Goal: Information Seeking & Learning: Learn about a topic

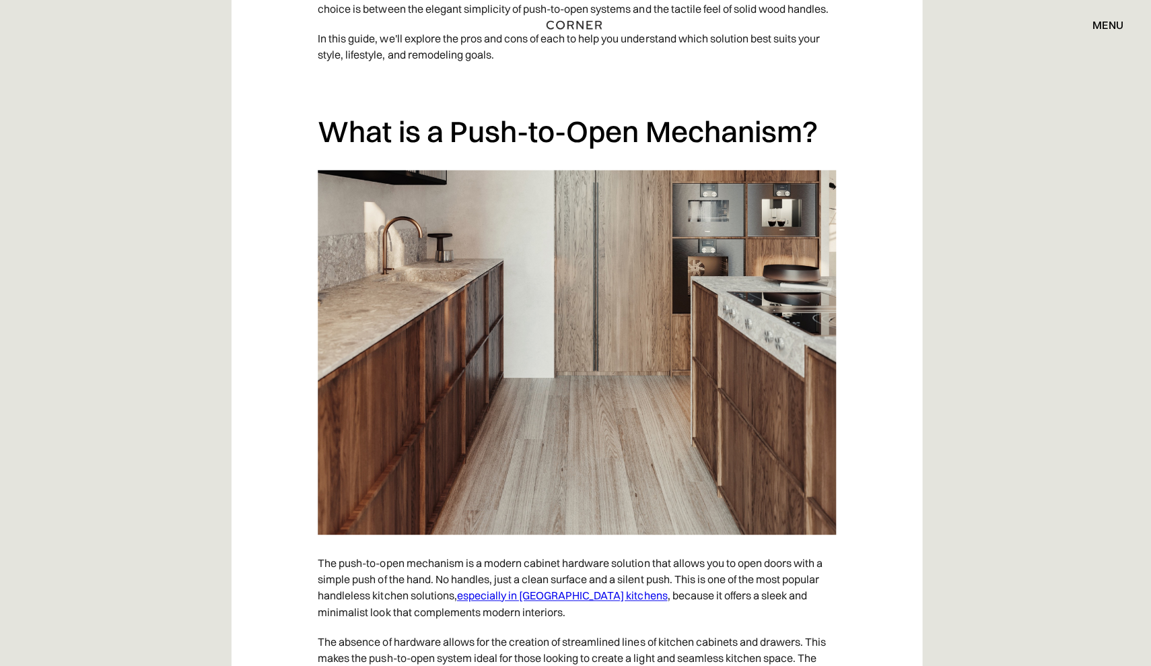
scroll to position [1008, 0]
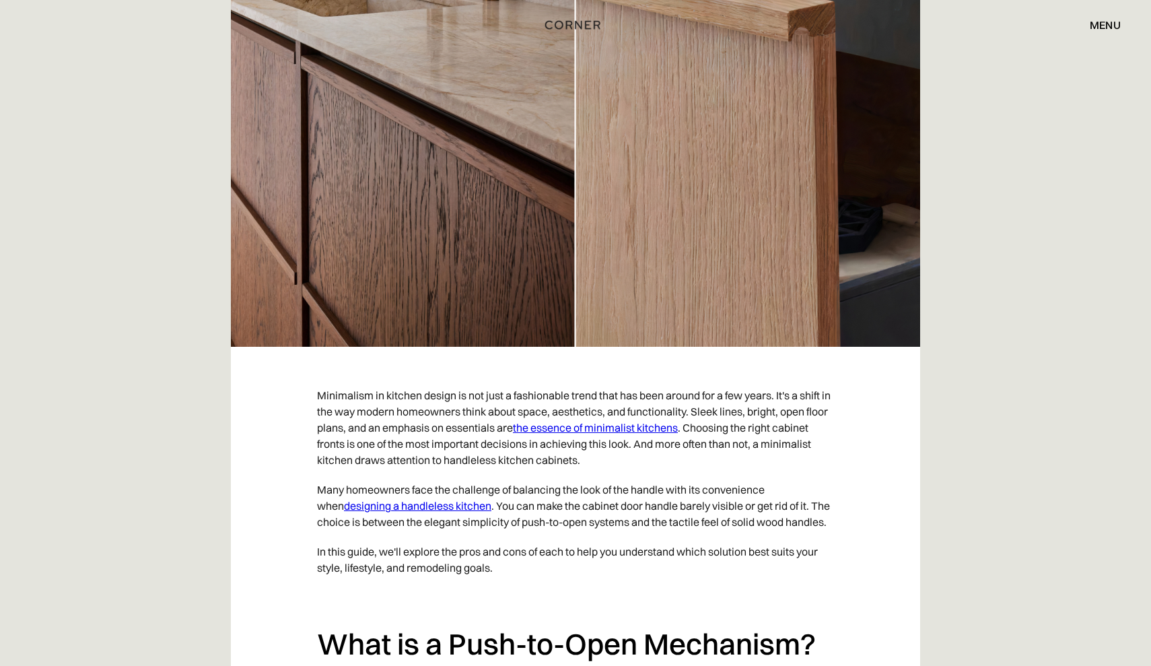
scroll to position [536, 0]
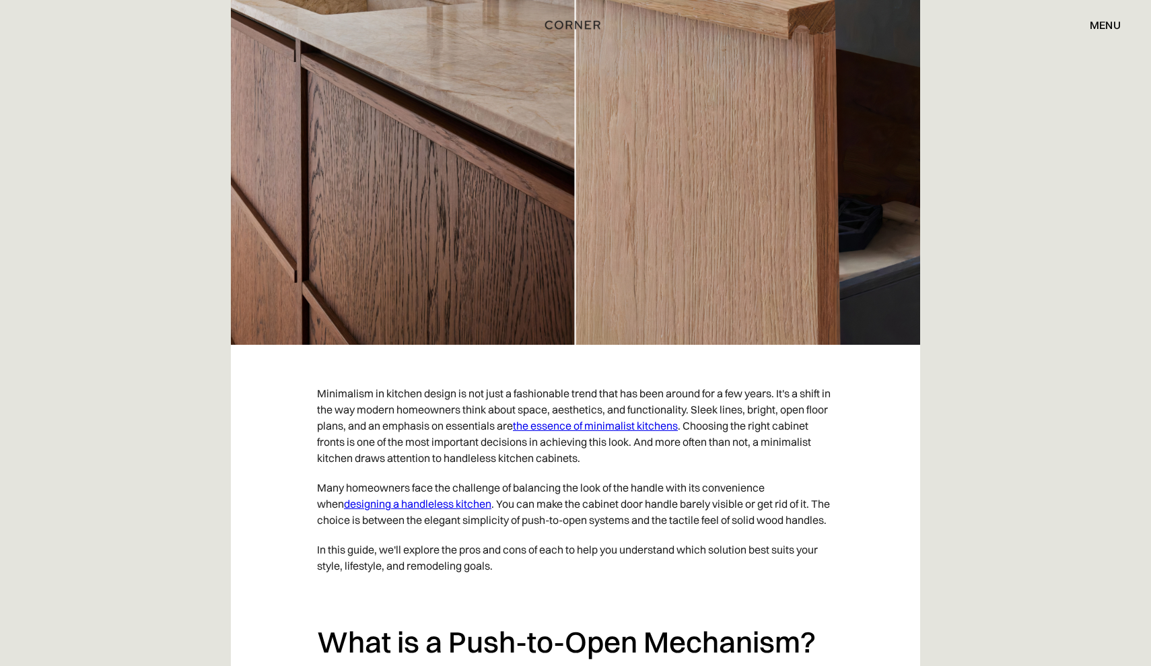
click at [638, 425] on link "the essence of minimalist kitchens" at bounding box center [595, 425] width 165 height 13
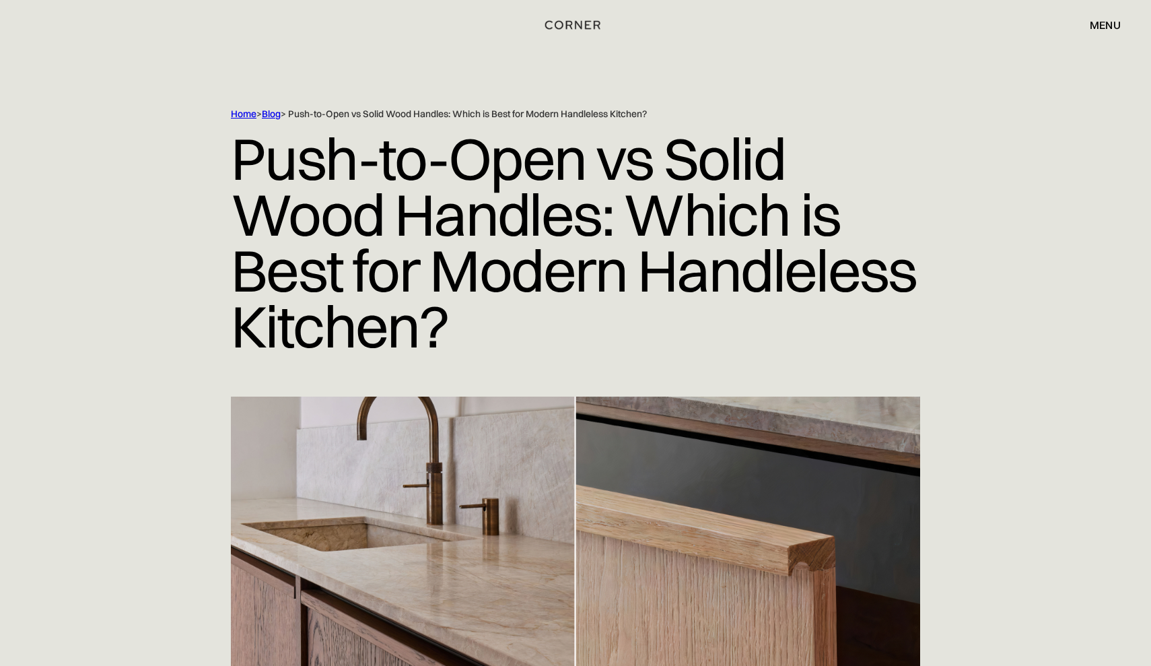
scroll to position [0, 0]
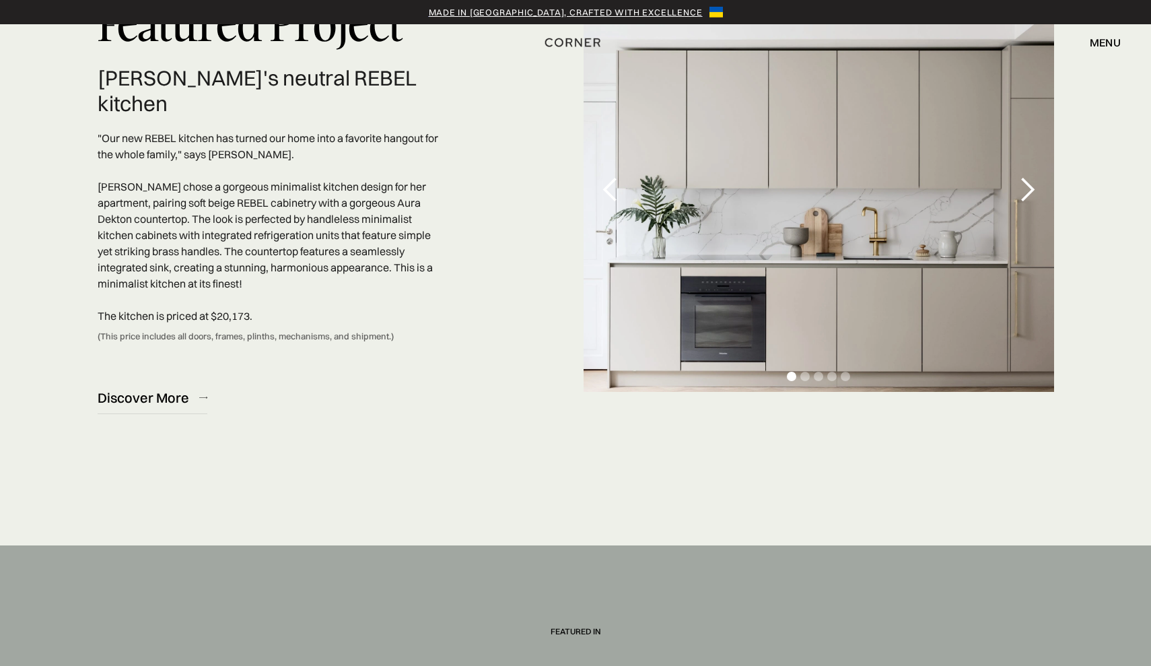
scroll to position [4174, 0]
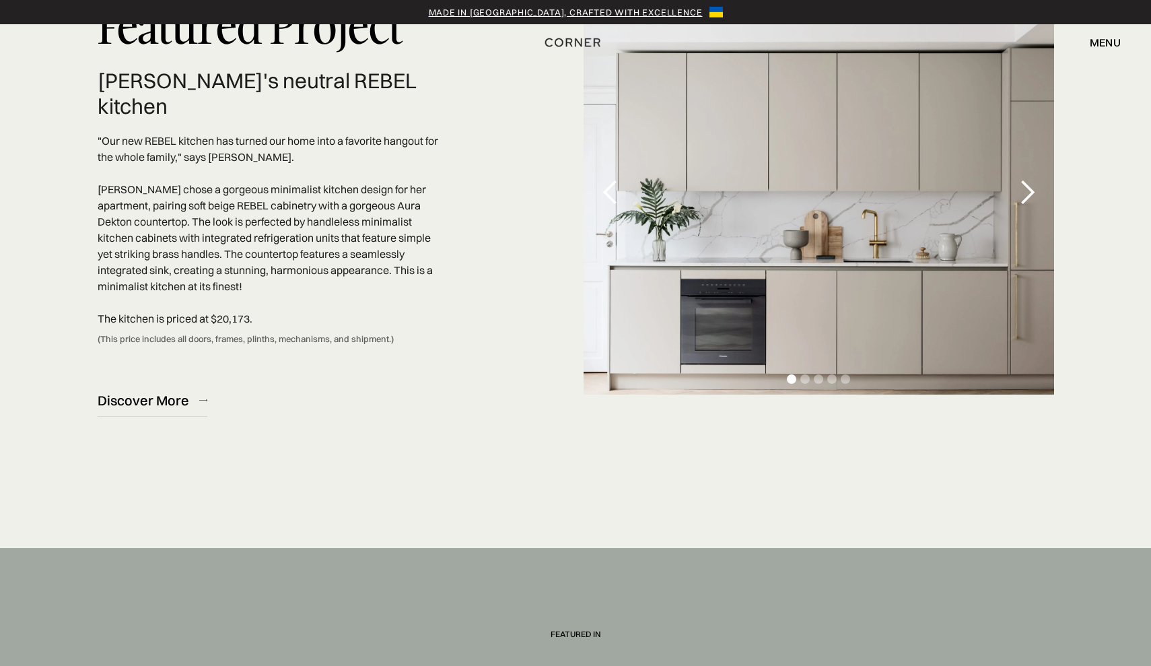
drag, startPoint x: 638, startPoint y: 426, endPoint x: 511, endPoint y: 508, distance: 151.4
click at [1028, 194] on div "next slide" at bounding box center [1027, 192] width 27 height 27
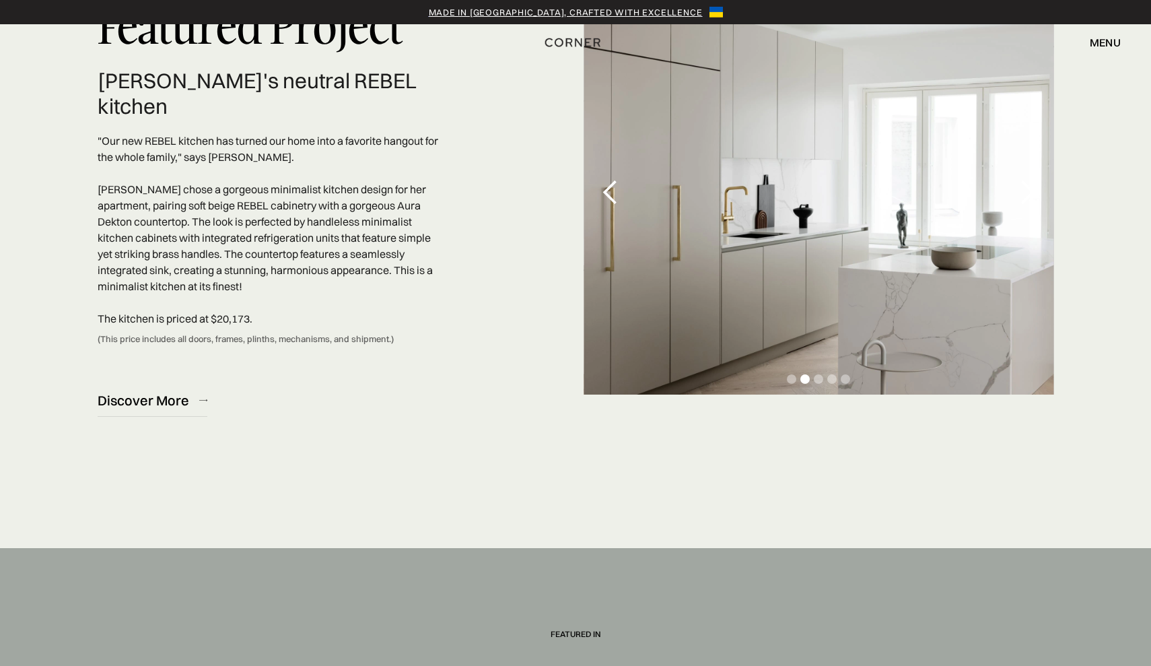
click at [1028, 194] on div "next slide" at bounding box center [1027, 192] width 27 height 27
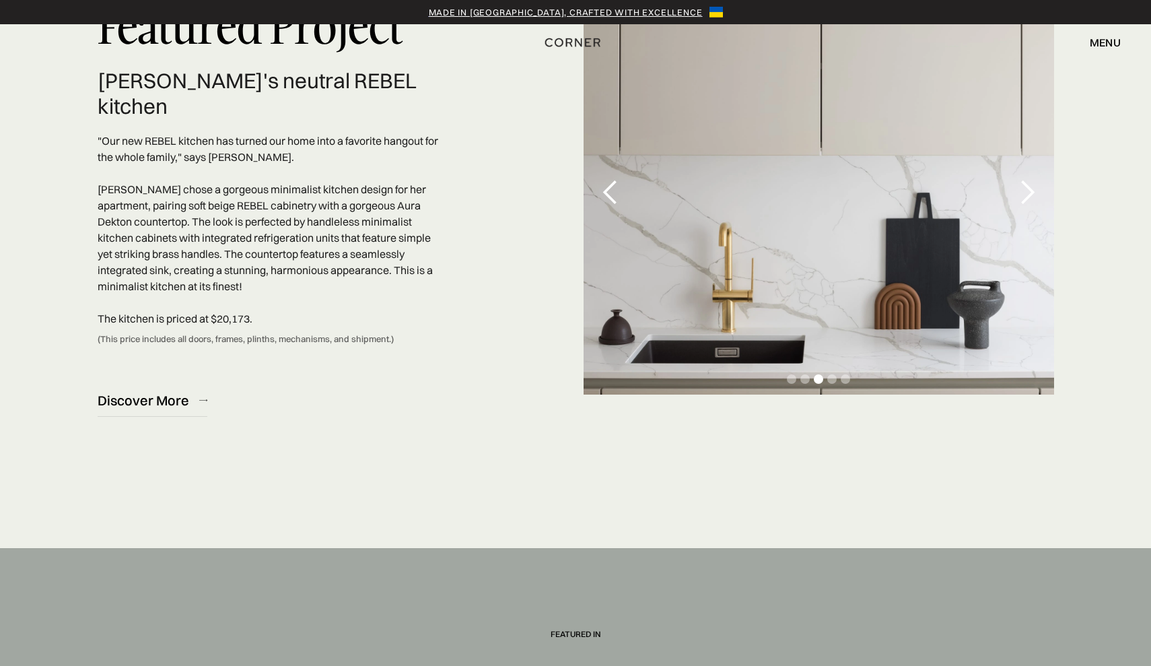
click at [1028, 194] on div "next slide" at bounding box center [1027, 192] width 27 height 27
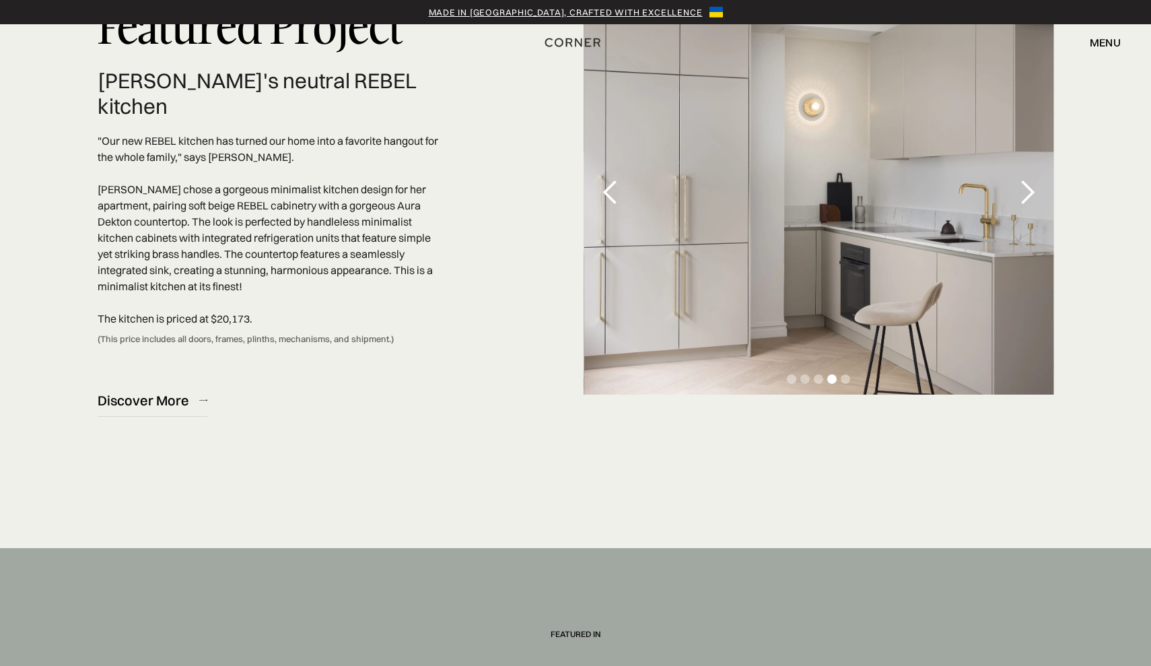
click at [1028, 194] on div "next slide" at bounding box center [1027, 192] width 27 height 27
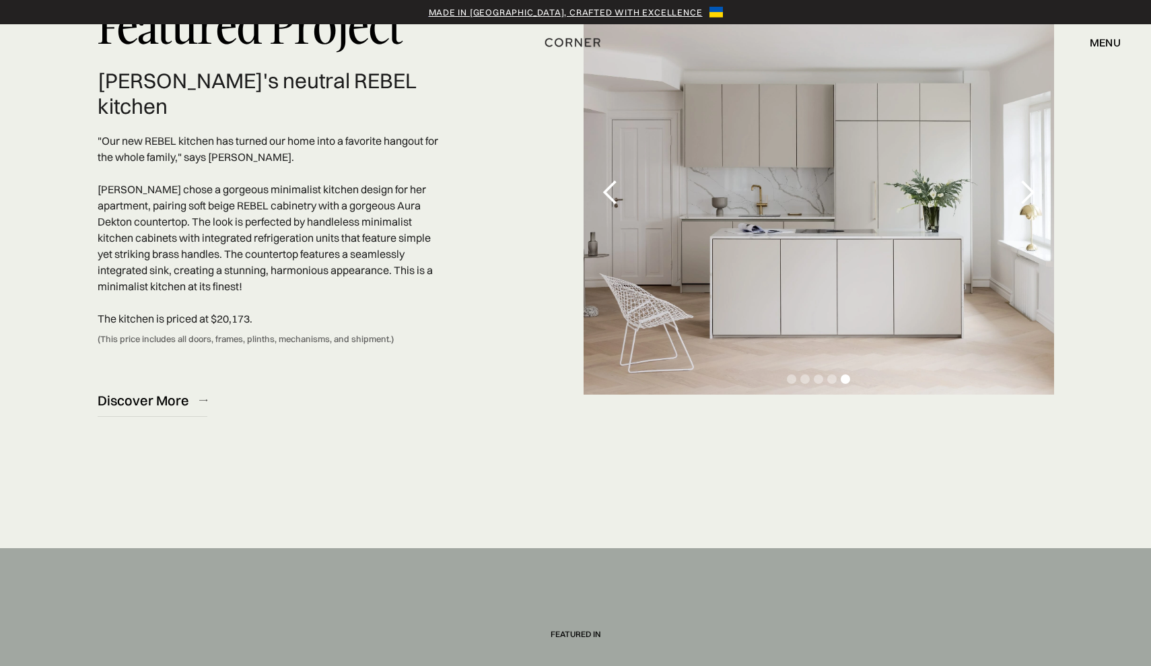
click at [1028, 194] on div "next slide" at bounding box center [1027, 192] width 27 height 27
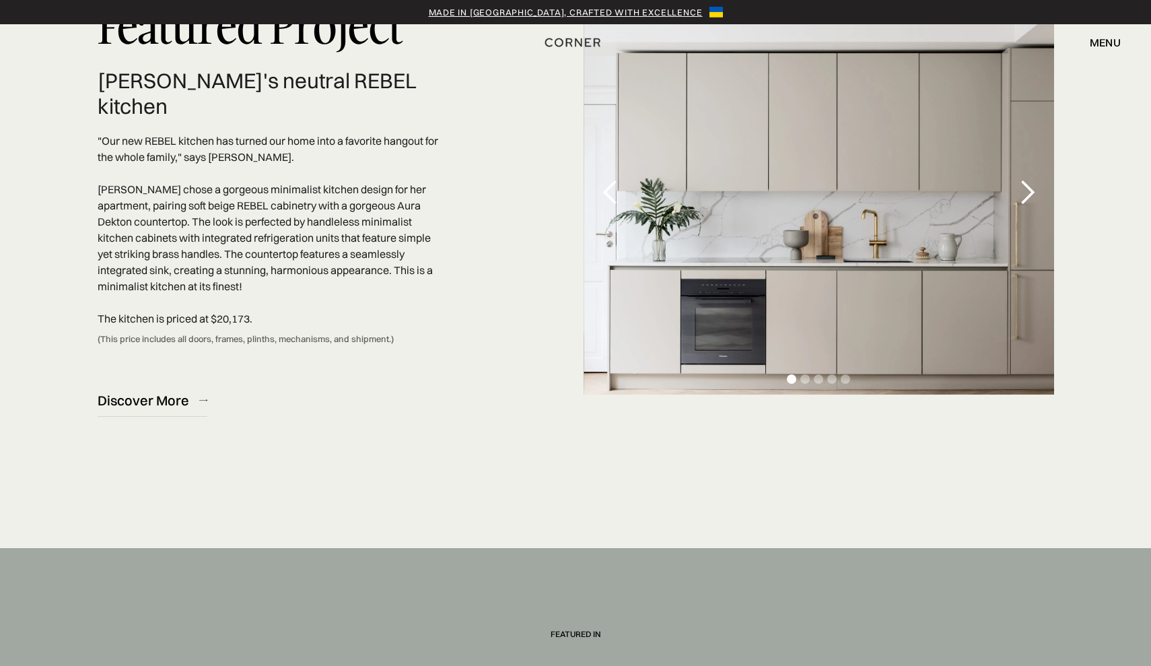
click at [1028, 194] on div "next slide" at bounding box center [1027, 192] width 27 height 27
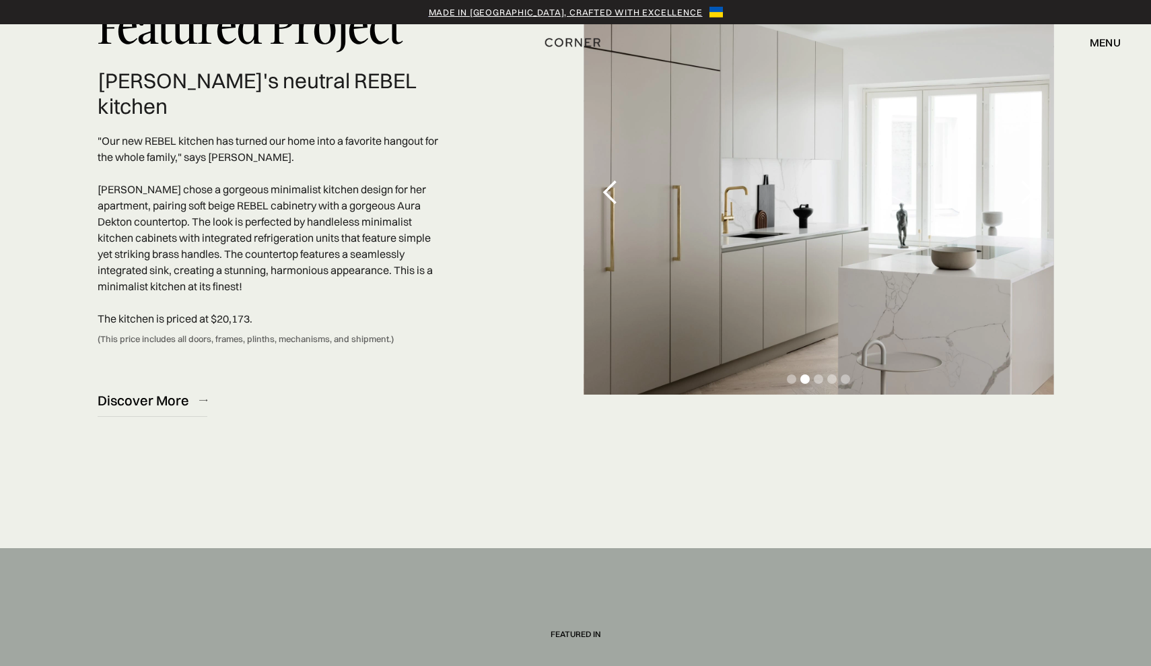
click at [1028, 194] on div "next slide" at bounding box center [1027, 192] width 27 height 27
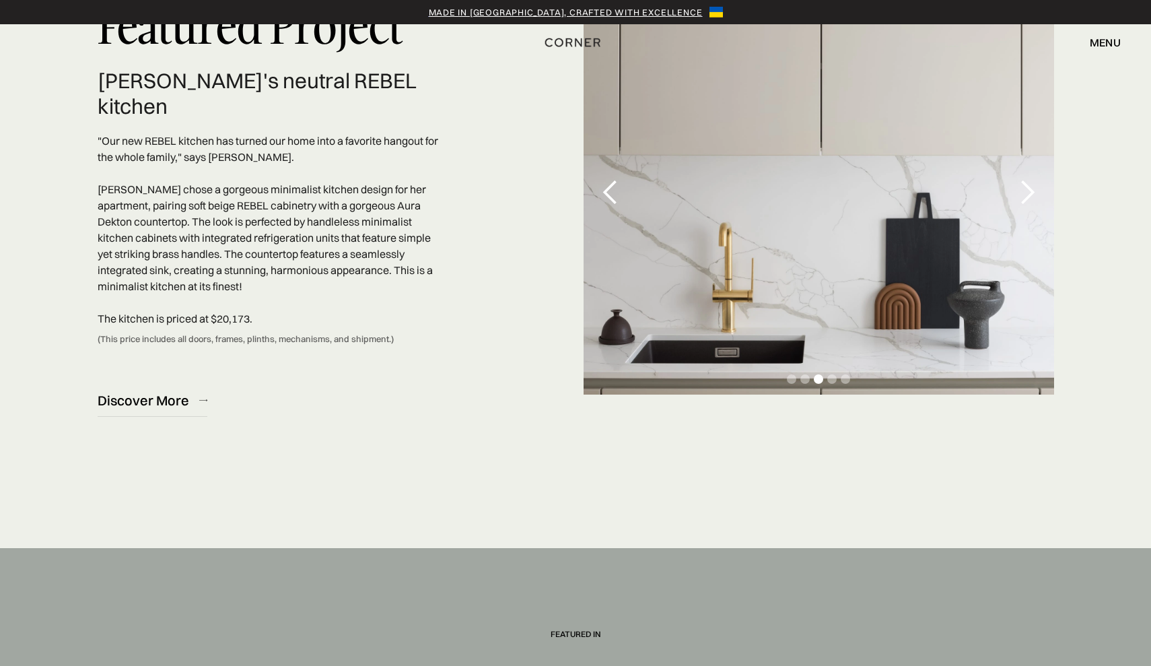
click at [1028, 194] on div "next slide" at bounding box center [1027, 192] width 27 height 27
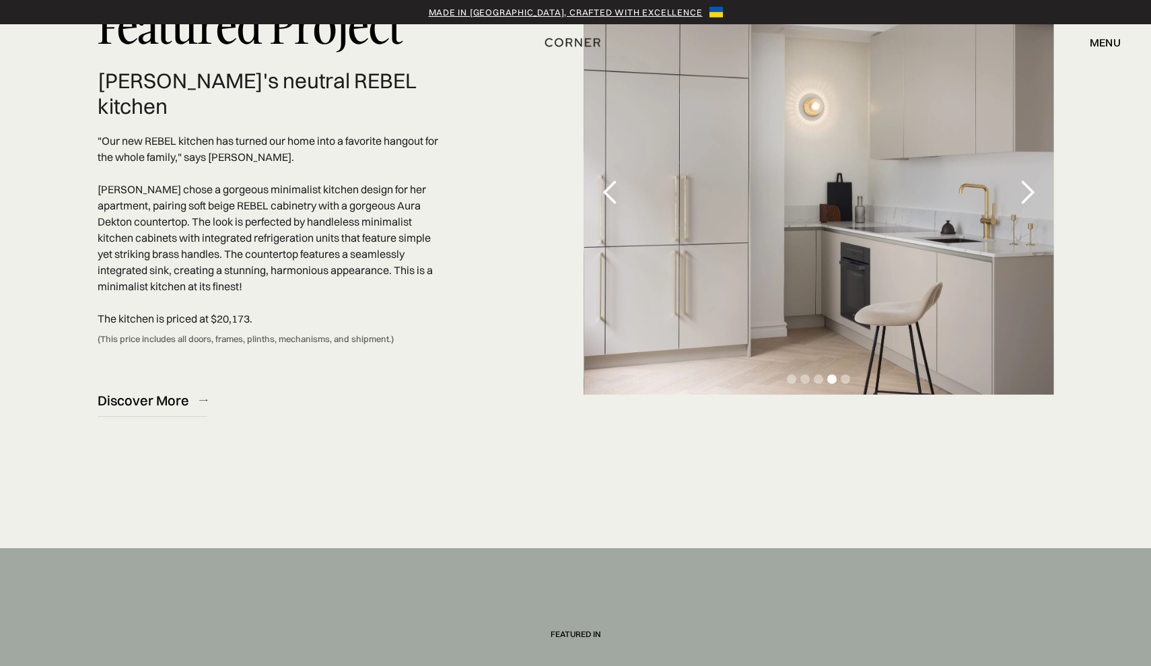
click at [1028, 194] on div "next slide" at bounding box center [1027, 192] width 27 height 27
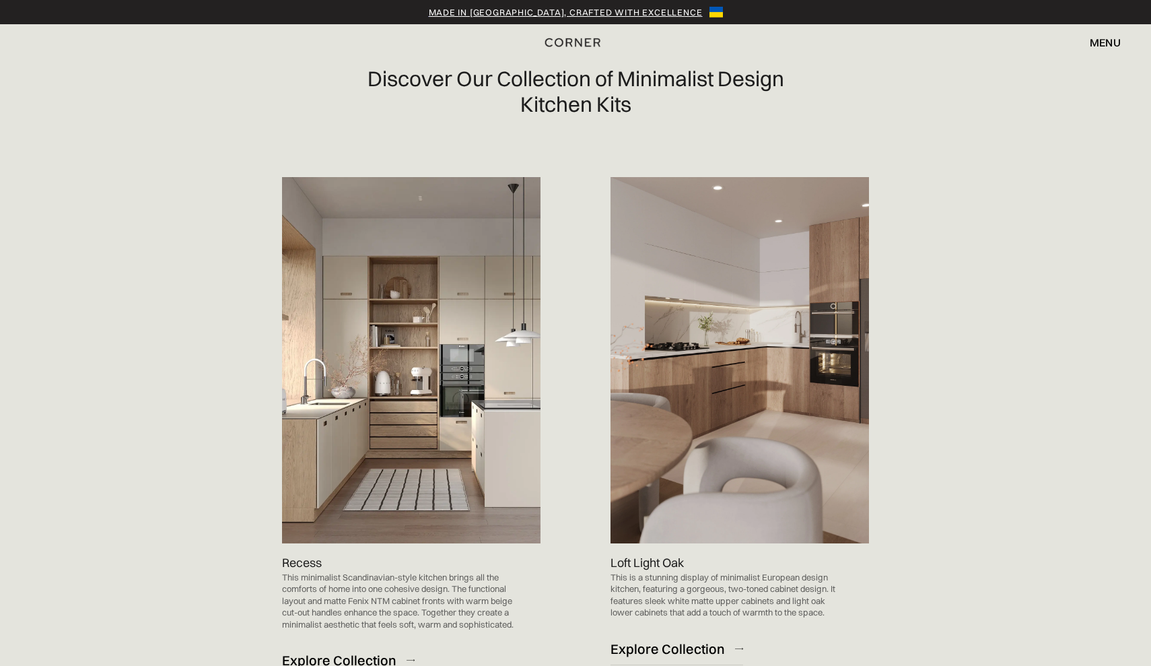
scroll to position [712, 0]
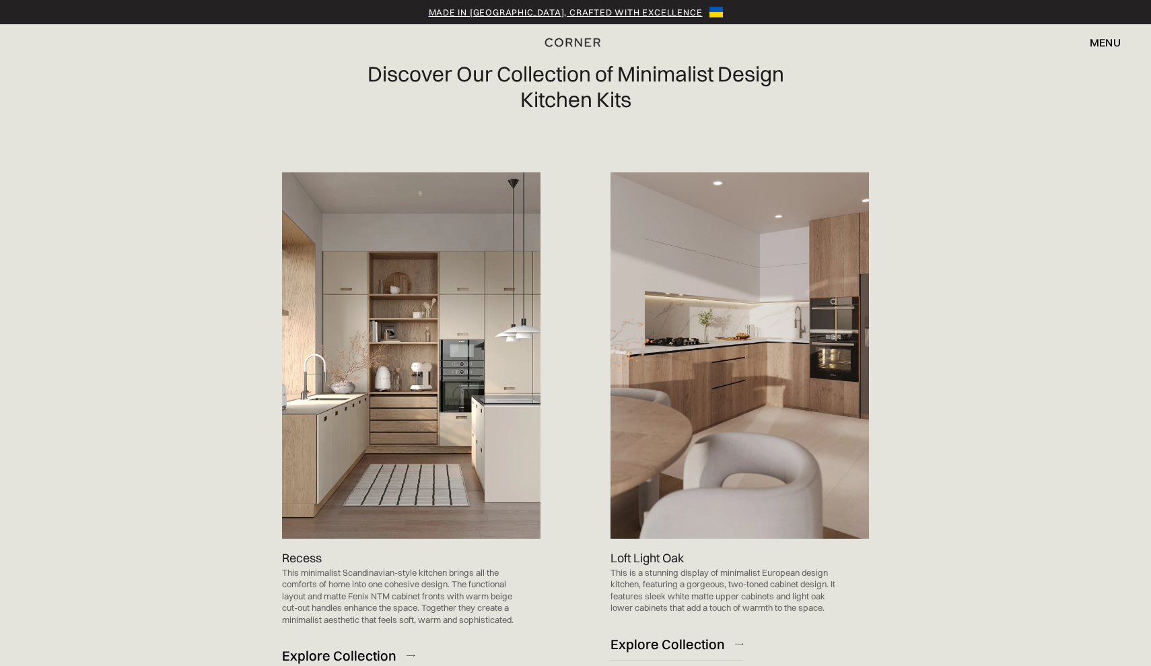
click at [699, 380] on img at bounding box center [739, 355] width 258 height 366
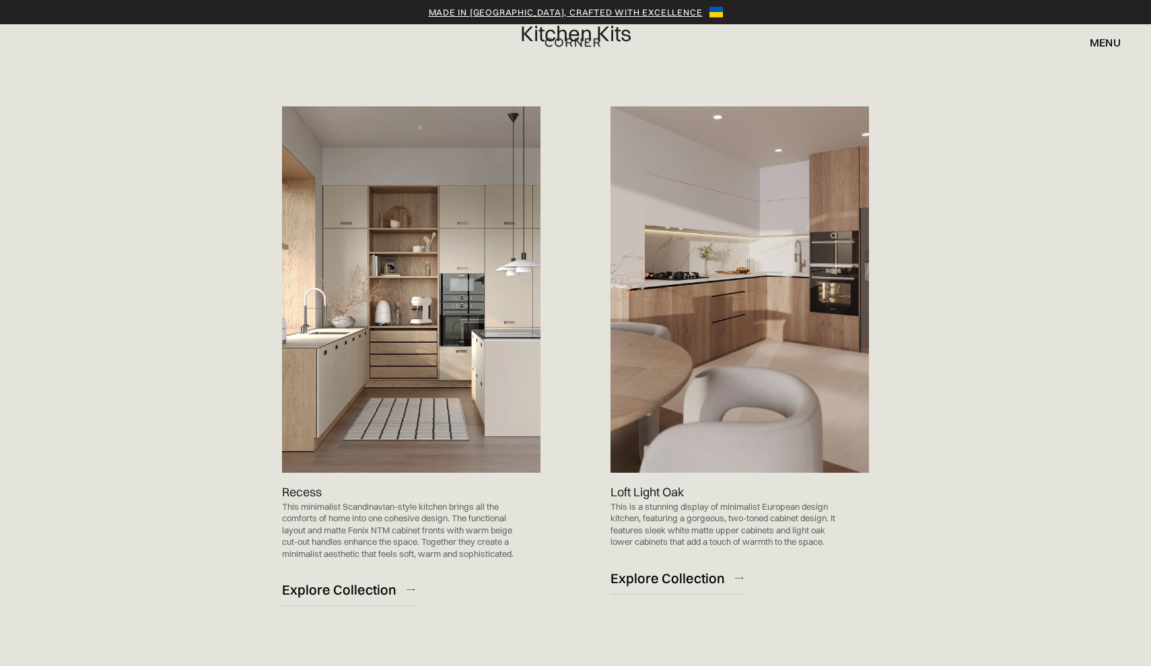
scroll to position [786, 0]
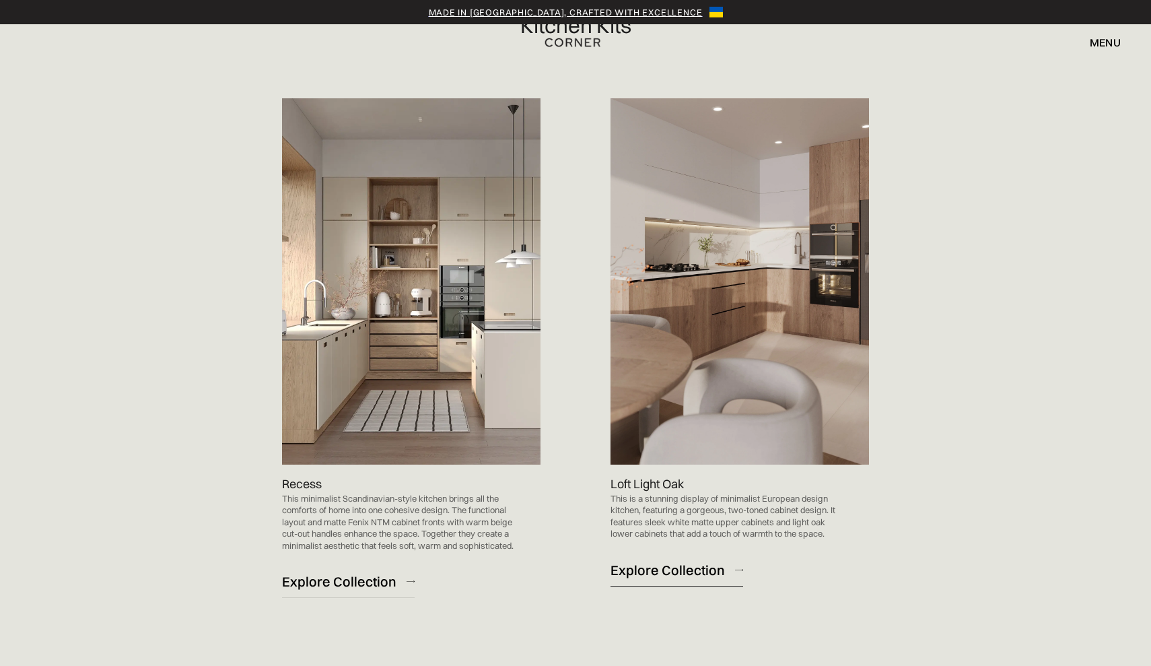
click at [695, 564] on div "Explore Collection" at bounding box center [667, 570] width 114 height 18
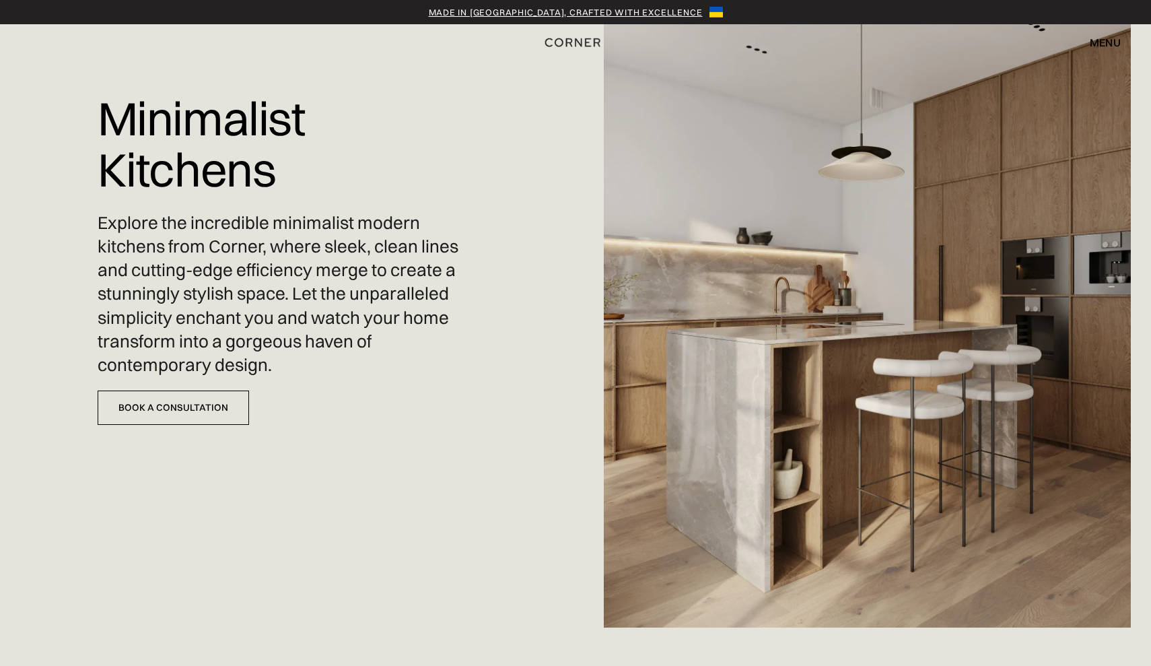
scroll to position [39, 0]
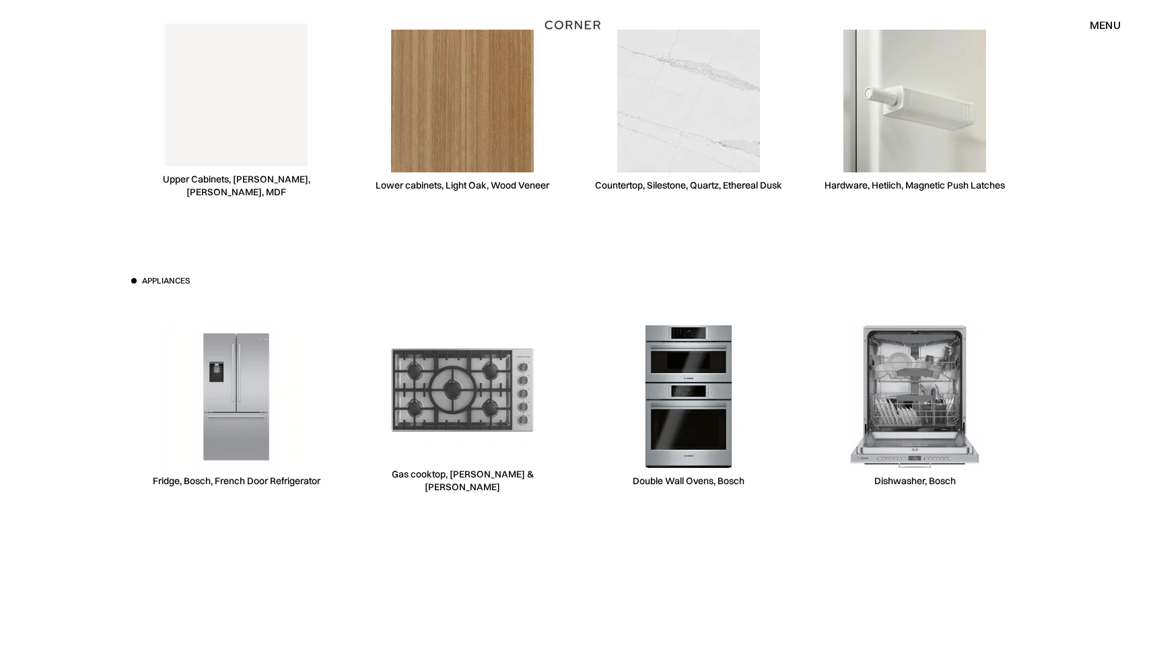
scroll to position [5264, 0]
